Goal: Transaction & Acquisition: Purchase product/service

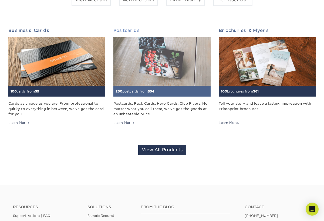
scroll to position [41, 0]
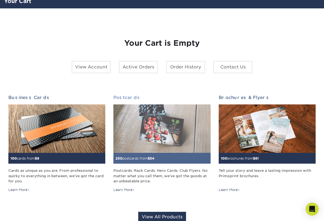
click at [158, 120] on img at bounding box center [161, 128] width 97 height 49
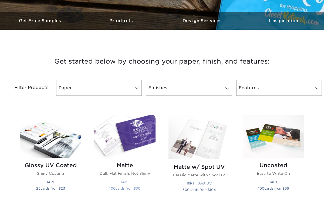
scroll to position [161, 0]
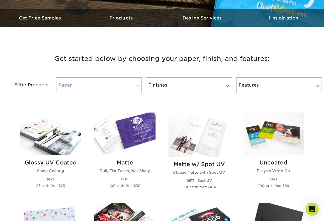
click at [136, 85] on span at bounding box center [137, 85] width 8 height 4
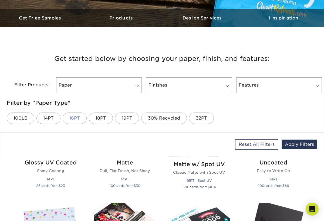
click at [77, 121] on link "16PT" at bounding box center [75, 117] width 24 height 11
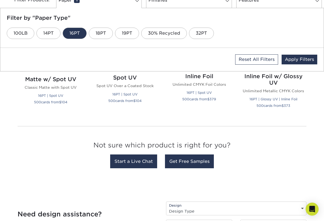
scroll to position [246, 0]
click at [282, 94] on div "Inline Foil w/ Glossy UV Unlimited Metallic CMYK Colors 16PT | Glossy UV | Inli…" at bounding box center [273, 91] width 61 height 46
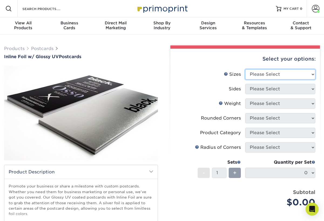
click at [283, 75] on select "Please Select 2.75" x 4.25" 3.5" x 8.5" 4" x 6" 4" x 9" 4.25" x 5.5" 4.25" x 6"…" at bounding box center [280, 74] width 70 height 10
select select "6.00x9.00"
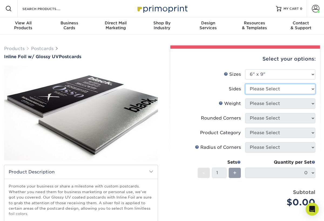
click at [261, 90] on select "Please Select Print Both Sides - Foil Back Only Print Both Sides - Foil Both Si…" at bounding box center [280, 89] width 70 height 10
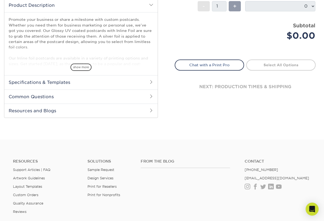
scroll to position [177, 0]
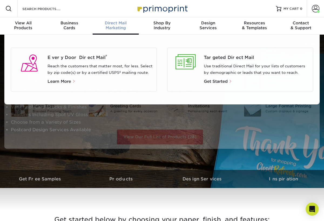
click at [124, 26] on div "Direct Mail Marketing" at bounding box center [116, 26] width 46 height 10
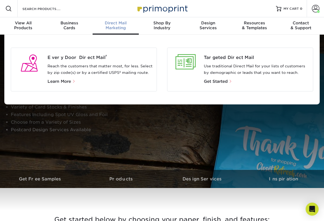
click at [125, 26] on div "Direct Mail Marketing" at bounding box center [116, 26] width 46 height 10
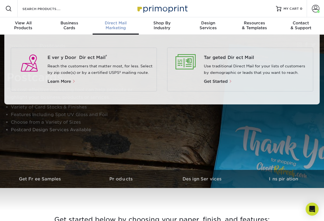
click at [113, 29] on div "Direct Mail Marketing" at bounding box center [116, 26] width 46 height 10
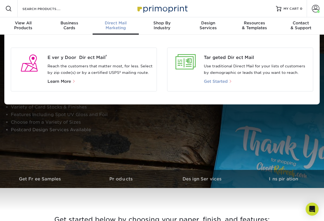
click at [217, 79] on span "Get Started" at bounding box center [216, 81] width 24 height 5
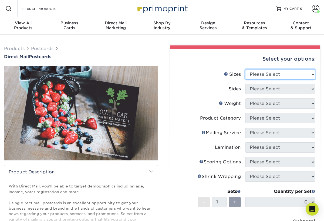
click at [255, 76] on select "Please Select 1.5" x 7" 2" x 4" 2" x 6" 2" x 7" 2" x 8" 2.12" x 5.5" 2.12" x 5.…" at bounding box center [280, 74] width 70 height 10
select select "6.00x9.00"
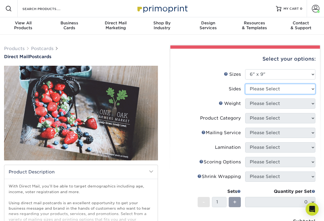
click at [258, 89] on select "Please Select Print Both Sides Print Front Only" at bounding box center [280, 89] width 70 height 10
select select "13abbda7-1d64-4f25-8bb2-c179b224825d"
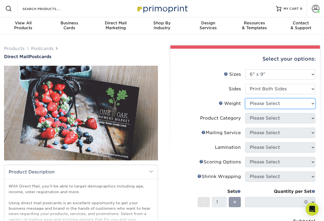
click at [258, 102] on select "Please Select 16PT 14PT 100LB 14PT Uncoated" at bounding box center [280, 103] width 70 height 10
select select "16PT"
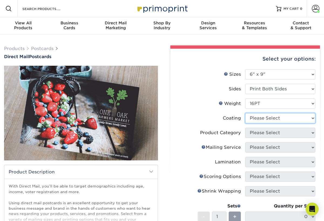
click at [259, 122] on select at bounding box center [280, 118] width 70 height 10
select select "1e8116af-acfc-44b1-83dc-8181aa338834"
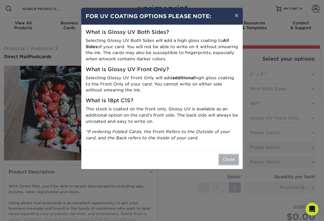
click at [231, 156] on button "Close" at bounding box center [228, 159] width 19 height 10
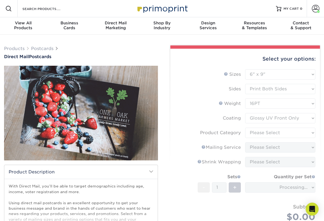
click at [261, 130] on form "Sizes Help Sizes Please Select 1.5" x 7" 2" x 4" 2" x 6" 2" x 7" 2" x 8" 2.12" …" at bounding box center [245, 153] width 141 height 169
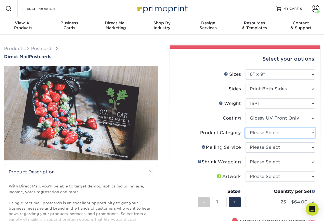
click at [260, 134] on select "Please Select Postcards" at bounding box center [280, 132] width 70 height 10
select select "9b7272e0-d6c8-4c3c-8e97-d3a1bcdab858"
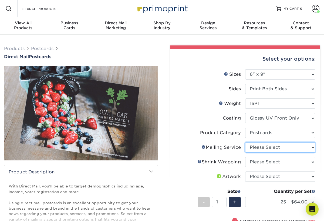
click at [263, 146] on select "Please Select No Direct Mailing Service No, I will mail/stamp/imprint Direct Ma…" at bounding box center [280, 147] width 70 height 10
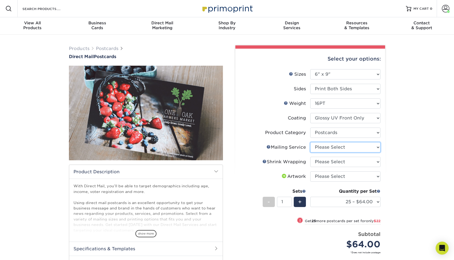
click at [324, 149] on select "Please Select No Direct Mailing Service No, I will mail/stamp/imprint Direct Ma…" at bounding box center [345, 147] width 70 height 10
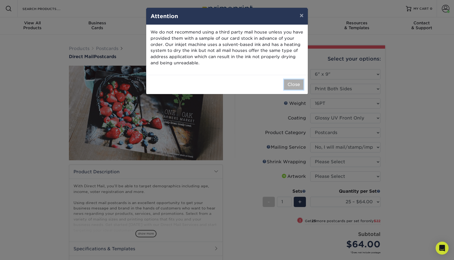
click at [292, 82] on button "Close" at bounding box center [293, 84] width 19 height 10
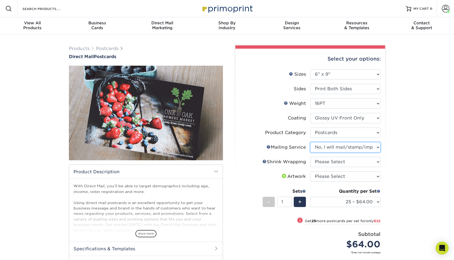
click at [324, 148] on select "Please Select No Direct Mailing Service No, I will mail/stamp/imprint Direct Ma…" at bounding box center [345, 147] width 70 height 10
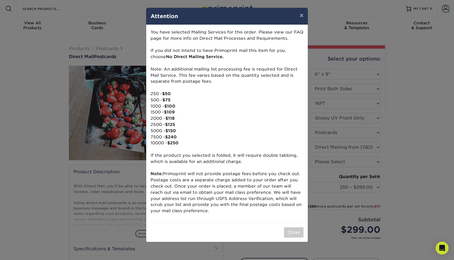
click at [324, 148] on div "× Attention You have selected Mailing Services for this order. Please view our …" at bounding box center [227, 130] width 454 height 260
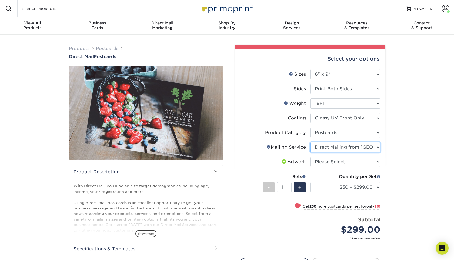
click at [324, 146] on select "Please Select No Direct Mailing Service No, I will mail/stamp/imprint Direct Ma…" at bounding box center [345, 147] width 70 height 10
select select "934e270e-9523-48b9-93c7-78b0896e16a6"
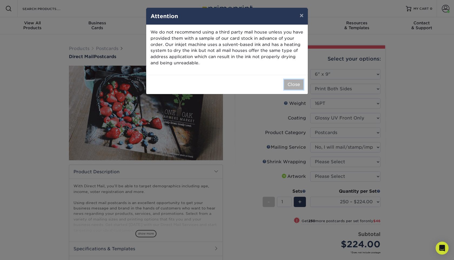
click at [299, 84] on button "Close" at bounding box center [293, 84] width 19 height 10
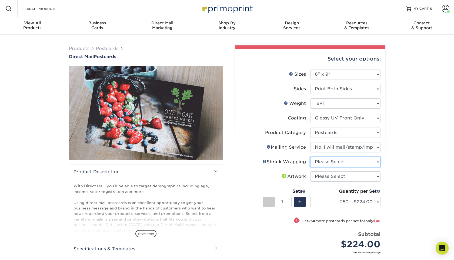
click at [324, 162] on select "Please Select No Shrink Wrapping Shrink Wrap 100 Per Package Shrink Wrap 50 Per…" at bounding box center [345, 162] width 70 height 10
select select "eb9de9fe-80eb-4931-8869-fba0fd6c3181"
select select "500 – $286.50"
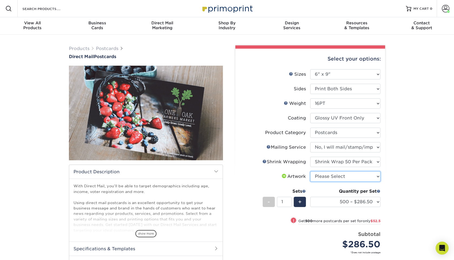
click at [324, 176] on select "Please Select I will upload files I need a design - $150" at bounding box center [345, 176] width 70 height 10
select select "upload"
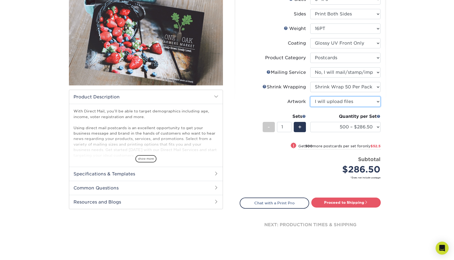
scroll to position [75, 0]
click at [324, 127] on select "250 – $224.00 500 – $286.50 1000 – $339.00 2500 – $549.50 5000 – $905.00 7500 –…" at bounding box center [345, 126] width 70 height 10
select select "5000 – $905.00"
click at [324, 126] on select "250 – $224.00 500 – $286.50 1000 – $339.00 2500 – $549.50 5000 – $905.00 7500 –…" at bounding box center [345, 126] width 70 height 10
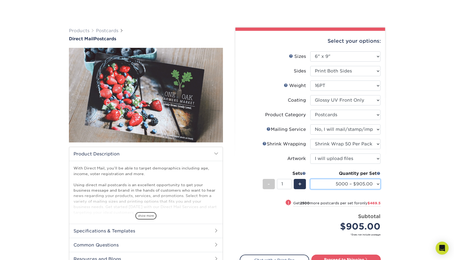
scroll to position [28, 0]
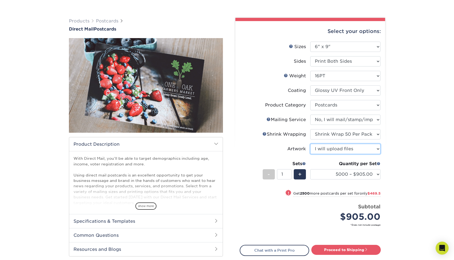
click at [324, 148] on select "Please Select I will upload files I need a design - $150" at bounding box center [345, 149] width 70 height 10
click at [324, 128] on div "Products Postcards Direct Mail Postcards $" at bounding box center [227, 157] width 454 height 300
click at [324, 84] on div "Products Postcards Direct Mail Postcards $" at bounding box center [227, 157] width 454 height 300
click at [324, 148] on select "Please Select I will upload files I need a design - $150" at bounding box center [345, 149] width 70 height 10
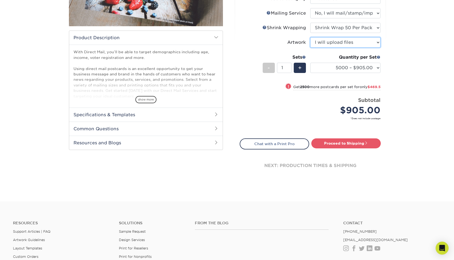
scroll to position [135, 0]
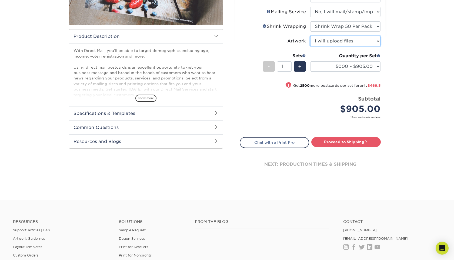
click at [324, 37] on select "Please Select I will upload files I need a design - $150" at bounding box center [345, 41] width 70 height 10
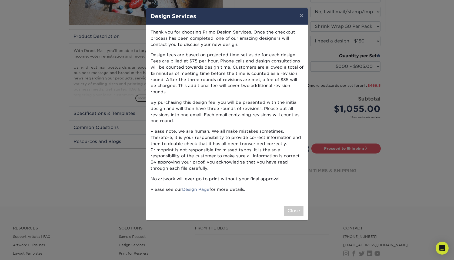
click at [315, 65] on div "× Design Services Thank you for choosing Primo Design Services. Once the checko…" at bounding box center [227, 130] width 454 height 260
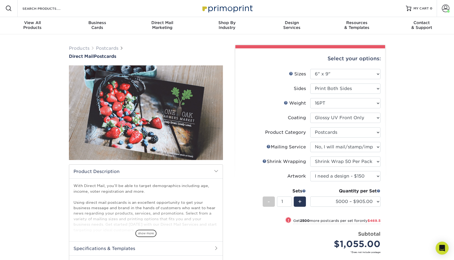
scroll to position [2, 0]
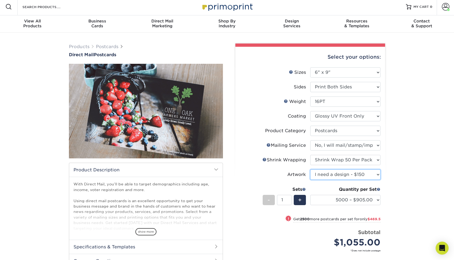
click at [324, 175] on select "Please Select I will upload files I need a design - $150" at bounding box center [345, 174] width 70 height 10
select select "upload"
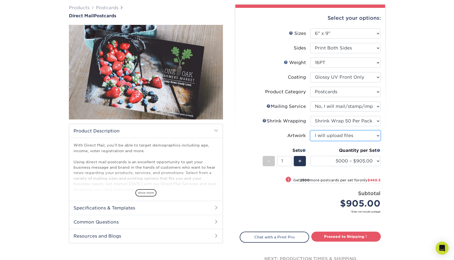
scroll to position [41, 0]
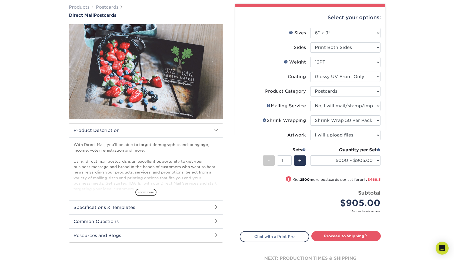
click at [153, 205] on h2 "Specifications & Templates" at bounding box center [145, 207] width 153 height 14
click at [112, 220] on link "See All Sizes" at bounding box center [104, 221] width 22 height 4
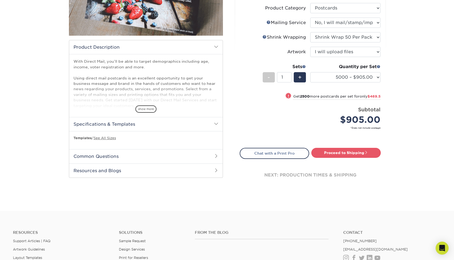
scroll to position [125, 0]
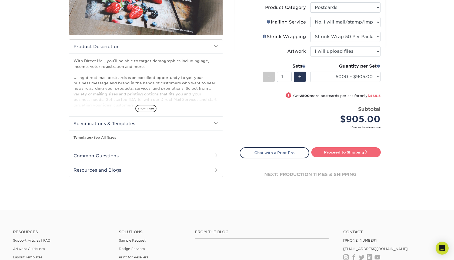
click at [324, 151] on link "Proceed to Shipping" at bounding box center [345, 152] width 69 height 10
type input "Set 1"
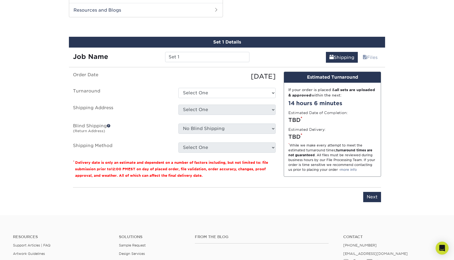
scroll to position [287, 0]
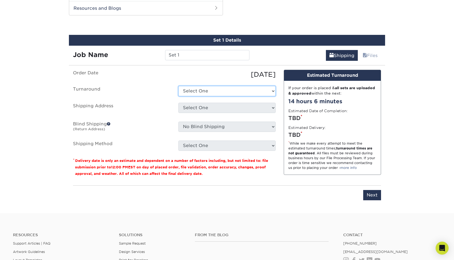
click at [200, 91] on select "Select One 2-4 Business Days 2 Day Next Business Day" at bounding box center [226, 91] width 97 height 10
select select "e40661f0-23b2-4668-a41e-eda79f4e6094"
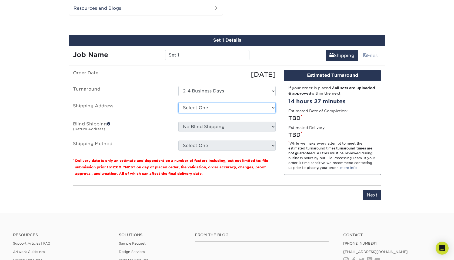
click at [200, 108] on select "Select One Hanadental + Add New Address" at bounding box center [226, 108] width 97 height 10
select select "285288"
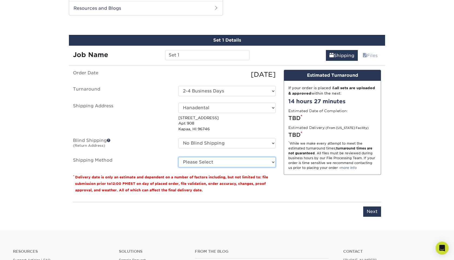
click at [195, 162] on select "Please Select 2 Day Air Shipping (+$788.41) Ground Shipping (+$866.81) Next Day…" at bounding box center [226, 162] width 97 height 10
select select "02"
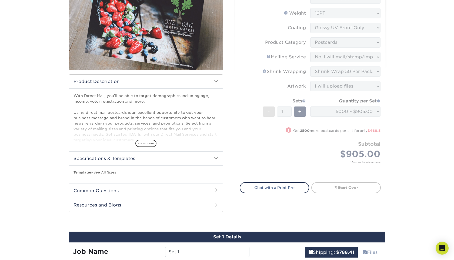
scroll to position [0, 0]
